Goal: Information Seeking & Learning: Find specific fact

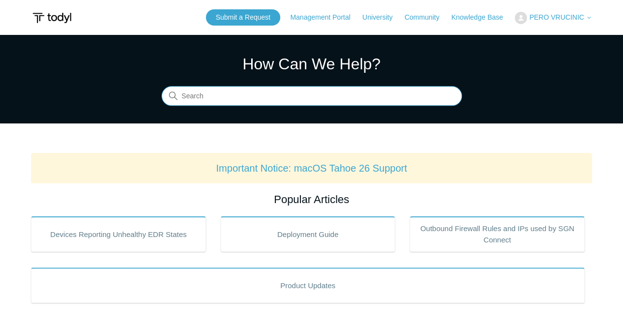
click at [304, 101] on input "Search" at bounding box center [311, 97] width 300 height 20
type input "installation key"
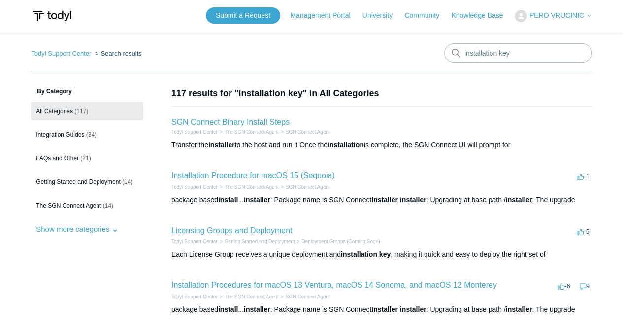
scroll to position [3, 0]
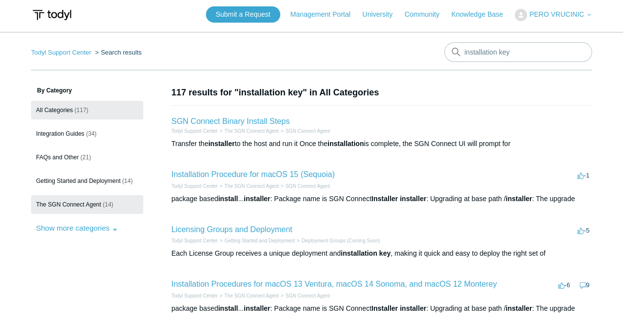
click at [97, 204] on span "The SGN Connect Agent" at bounding box center [68, 204] width 65 height 7
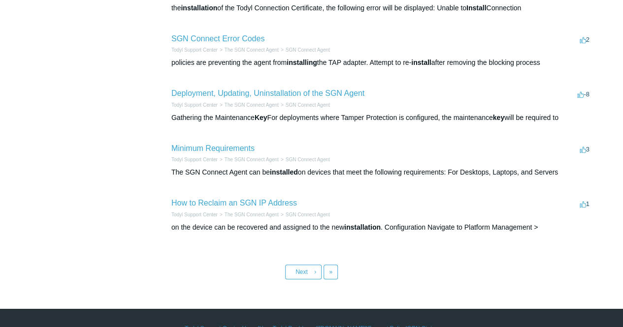
scroll to position [411, 0]
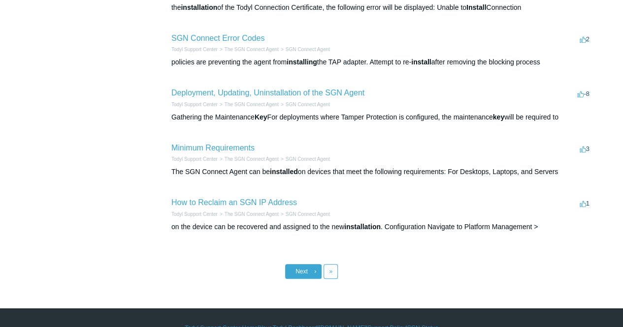
click at [305, 268] on span "Next" at bounding box center [301, 271] width 12 height 7
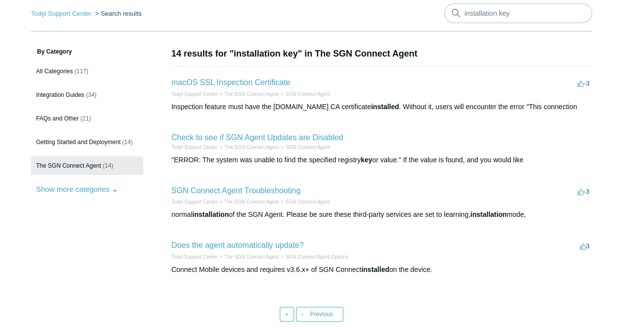
scroll to position [42, 0]
click at [270, 190] on link "SGN Connect Agent Troubleshooting" at bounding box center [235, 190] width 129 height 8
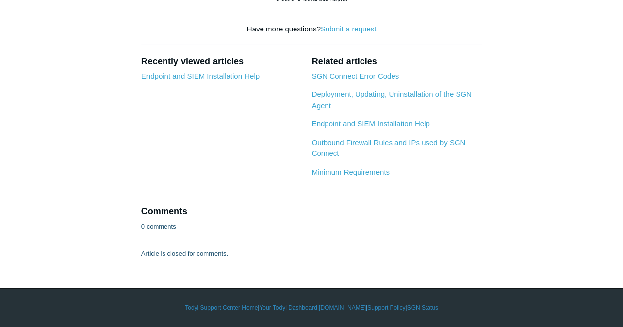
scroll to position [1741, 0]
